Goal: Book appointment/travel/reservation

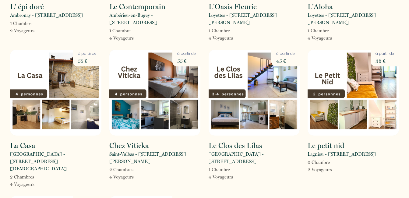
scroll to position [274, 0]
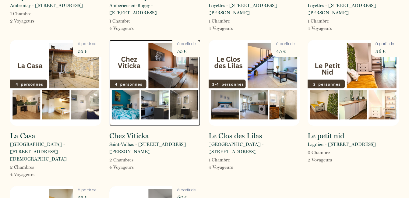
click at [167, 67] on img at bounding box center [154, 83] width 91 height 86
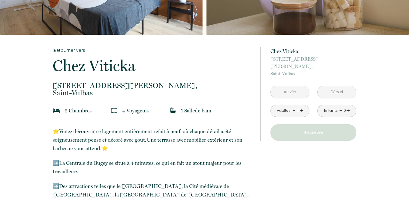
scroll to position [91, 0]
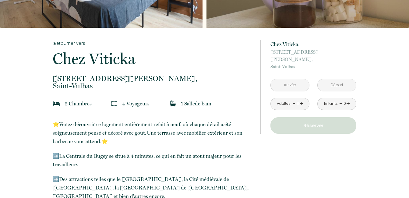
click at [296, 122] on button "Réserver" at bounding box center [313, 125] width 86 height 16
click at [295, 82] on input "text" at bounding box center [290, 85] width 38 height 12
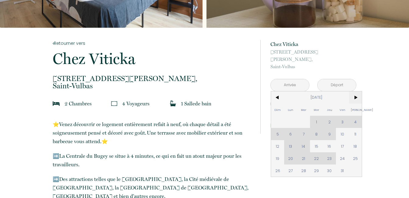
click at [357, 91] on span ">" at bounding box center [355, 97] width 13 height 12
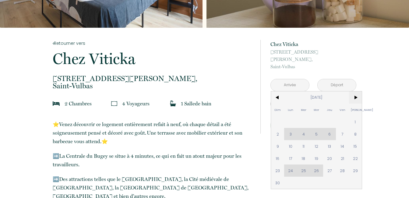
click at [357, 91] on span ">" at bounding box center [355, 97] width 13 height 12
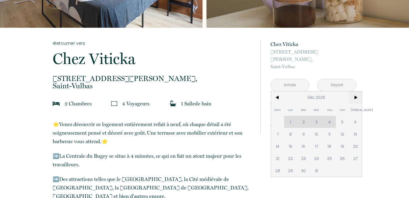
click at [357, 91] on span ">" at bounding box center [355, 97] width 13 height 12
click at [277, 91] on span "<" at bounding box center [277, 97] width 13 height 12
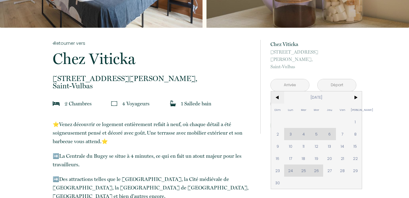
click at [277, 91] on span "<" at bounding box center [277, 97] width 13 height 12
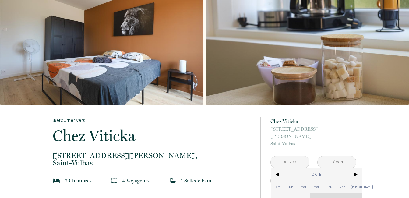
scroll to position [0, 0]
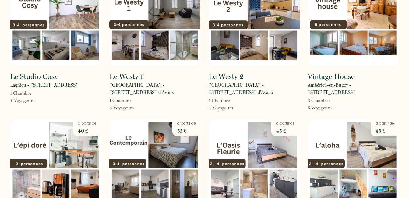
scroll to position [30, 0]
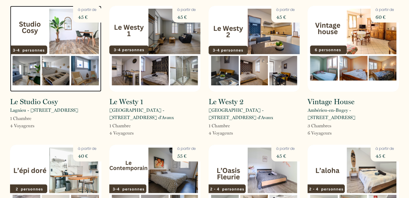
click at [63, 40] on img at bounding box center [55, 49] width 91 height 86
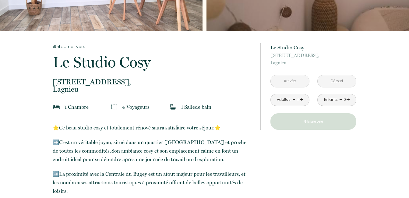
scroll to position [91, 0]
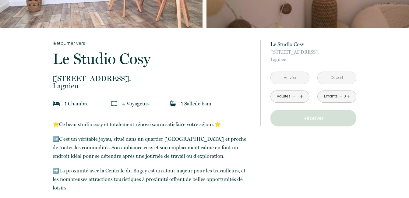
click at [290, 80] on input "text" at bounding box center [290, 78] width 38 height 12
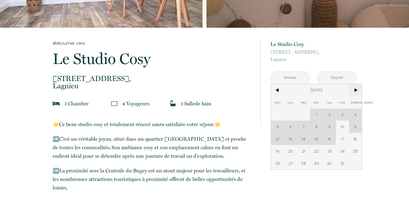
click at [357, 90] on span ">" at bounding box center [355, 90] width 13 height 12
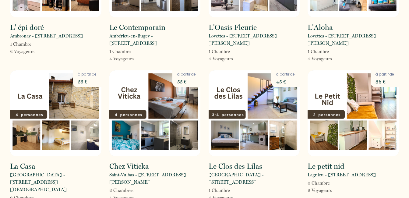
scroll to position [274, 0]
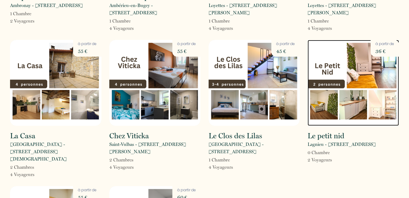
click at [347, 66] on img at bounding box center [353, 83] width 91 height 86
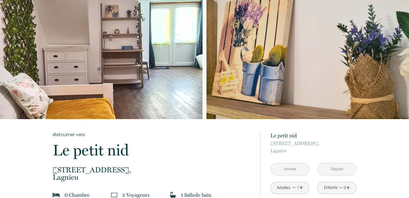
scroll to position [30, 0]
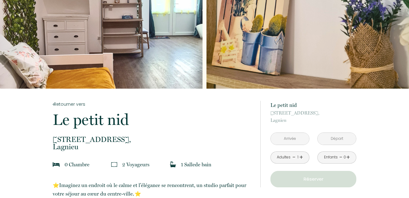
click at [291, 138] on input "text" at bounding box center [290, 139] width 38 height 12
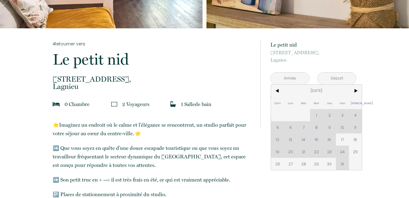
scroll to position [91, 0]
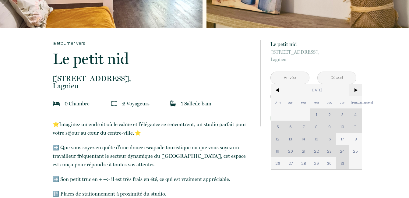
click at [356, 90] on span ">" at bounding box center [355, 90] width 13 height 12
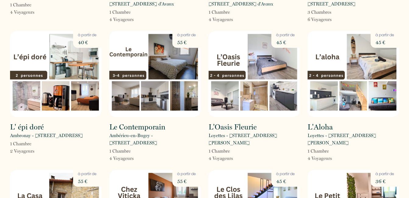
scroll to position [122, 0]
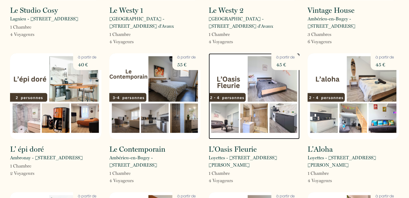
click at [265, 82] on img at bounding box center [254, 96] width 91 height 86
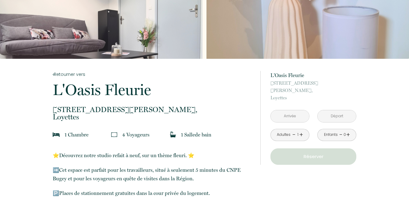
scroll to position [61, 0]
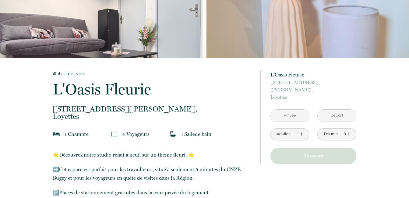
click at [287, 110] on input "text" at bounding box center [290, 116] width 38 height 12
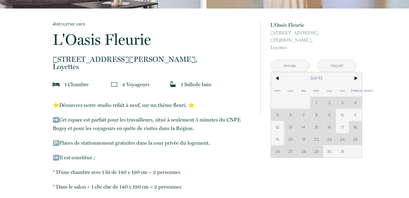
scroll to position [122, 0]
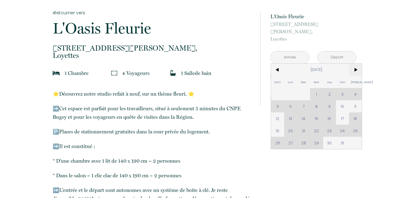
click at [356, 64] on span ">" at bounding box center [355, 70] width 13 height 12
